Goal: Task Accomplishment & Management: Complete application form

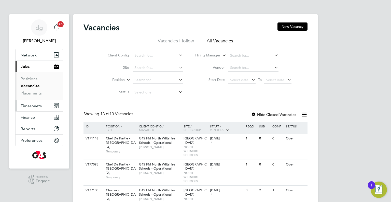
click at [28, 104] on span "Timesheets" at bounding box center [31, 105] width 21 height 5
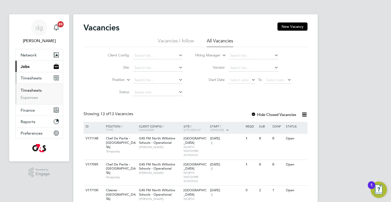
click at [35, 91] on link "Timesheets" at bounding box center [31, 90] width 21 height 5
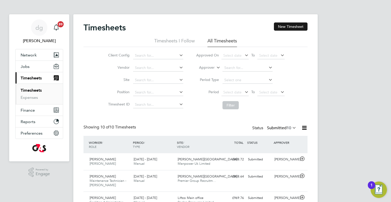
click at [288, 24] on button "New Timesheet" at bounding box center [291, 26] width 34 height 8
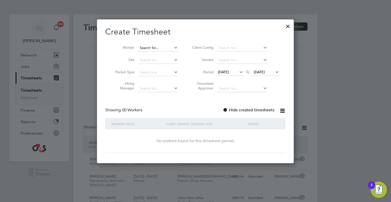
click at [156, 47] on input at bounding box center [158, 47] width 40 height 7
click at [155, 57] on li "[PERSON_NAME] [PERSON_NAME]" at bounding box center [169, 54] width 63 height 7
type input "[PERSON_NAME] [PERSON_NAME]"
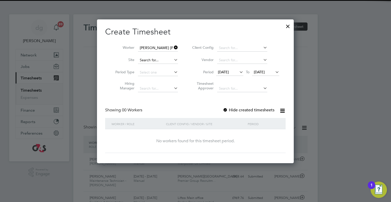
click at [155, 59] on input at bounding box center [158, 60] width 40 height 7
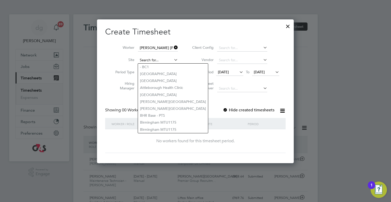
click at [155, 59] on input at bounding box center [158, 60] width 40 height 7
click at [210, 105] on div "Create Timesheet Worker [PERSON_NAME] [PERSON_NAME] Site Period Type Hiring Man…" at bounding box center [195, 90] width 181 height 126
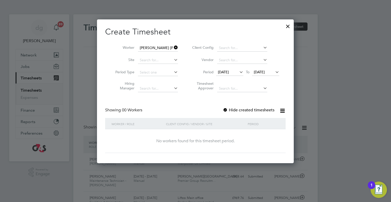
click at [232, 74] on span "[DATE]" at bounding box center [229, 72] width 27 height 7
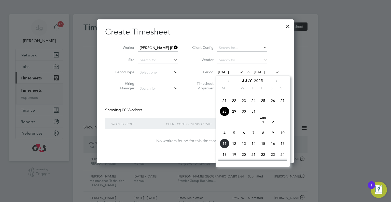
click at [224, 148] on span "11" at bounding box center [225, 143] width 10 height 10
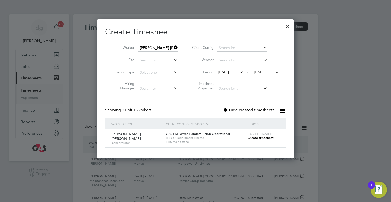
click at [250, 138] on span "Create timesheet" at bounding box center [261, 137] width 26 height 4
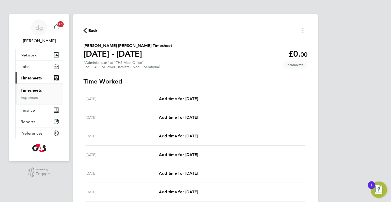
click at [194, 98] on span "Add time for [DATE]" at bounding box center [178, 98] width 39 height 5
select select "60"
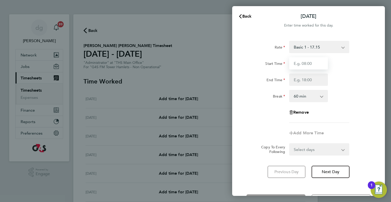
click at [318, 64] on input "Start Time" at bounding box center [309, 63] width 39 height 12
type input "07:00"
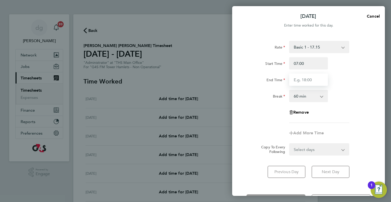
click at [307, 79] on input "End Time" at bounding box center [309, 79] width 39 height 12
type input "16:00"
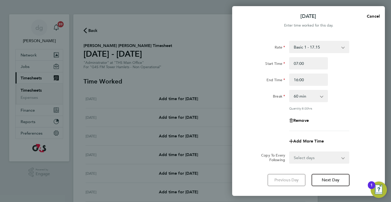
click at [269, 184] on div "[DATE] Cancel Enter time worked for this day. Rate Basic 1 - 17.15 Start Time 0…" at bounding box center [308, 100] width 153 height 189
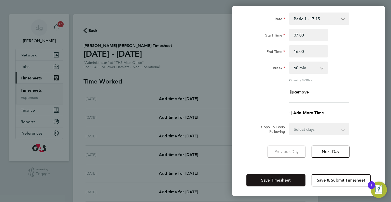
click at [269, 184] on button "Save Timesheet" at bounding box center [276, 180] width 59 height 12
